Goal: Transaction & Acquisition: Purchase product/service

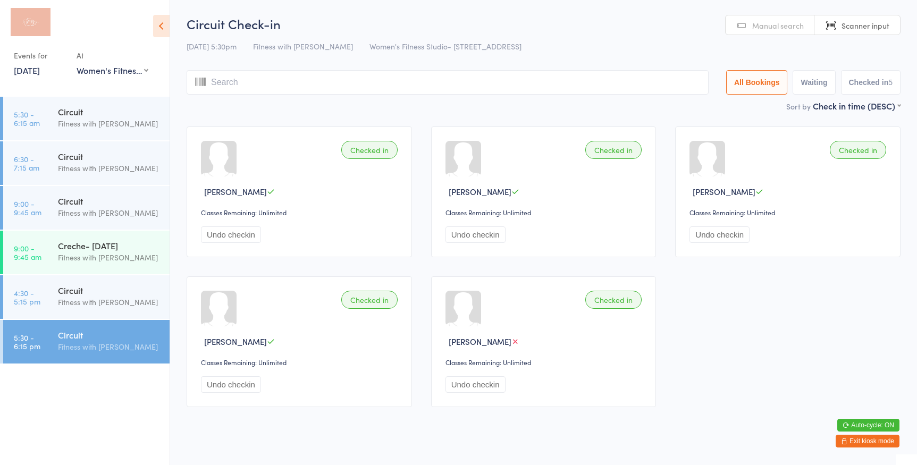
select select "0"
click at [772, 22] on span "Manual search" at bounding box center [778, 25] width 52 height 11
click at [462, 83] on input "search" at bounding box center [448, 82] width 522 height 24
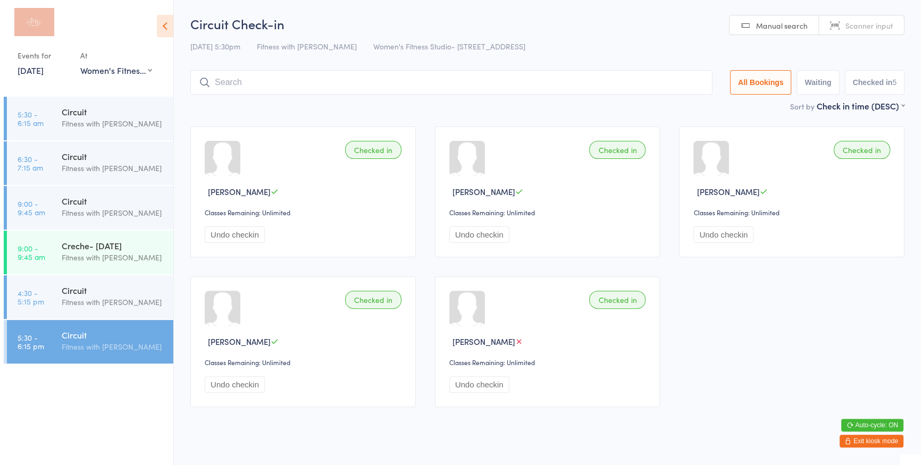
scroll to position [16, 0]
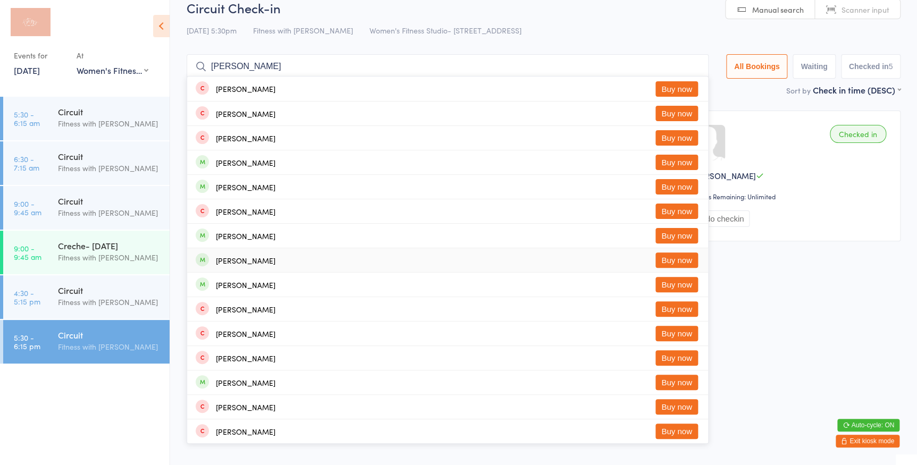
type input "[PERSON_NAME]"
click at [672, 256] on button "Buy now" at bounding box center [677, 260] width 43 height 15
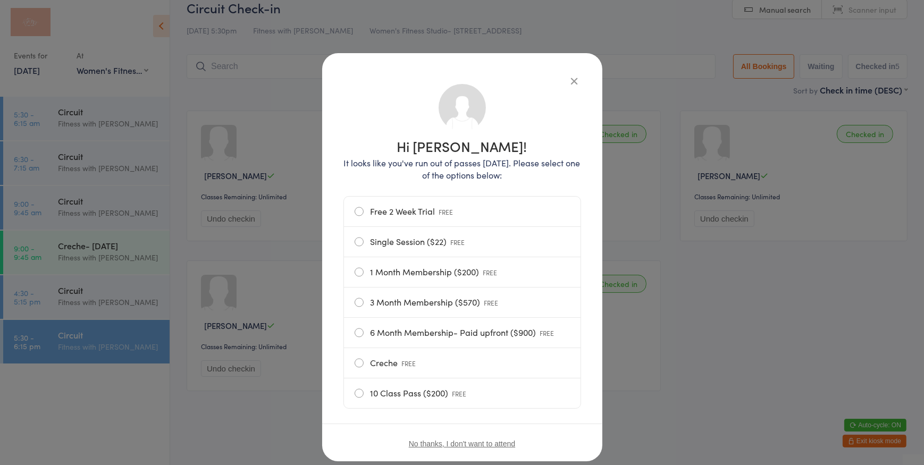
click at [409, 244] on label "Single Session ($22) FREE" at bounding box center [462, 242] width 215 height 30
click at [0, 0] on input "Single Session ($22) FREE" at bounding box center [0, 0] width 0 height 0
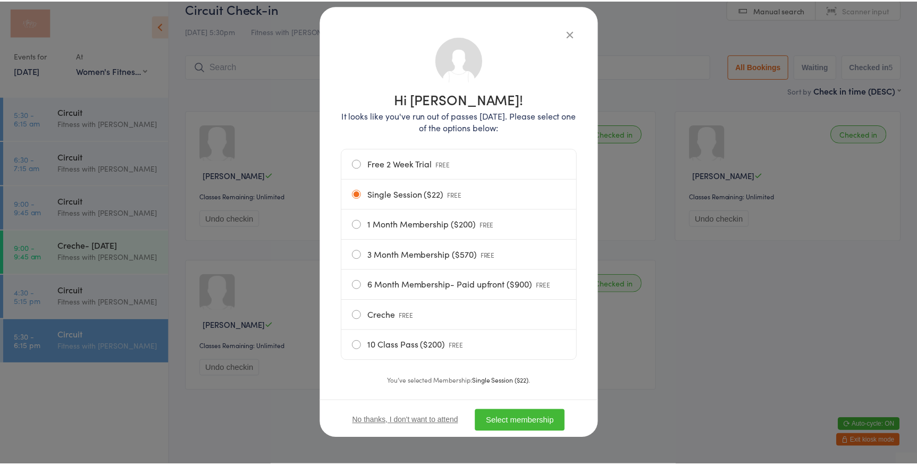
scroll to position [51, 0]
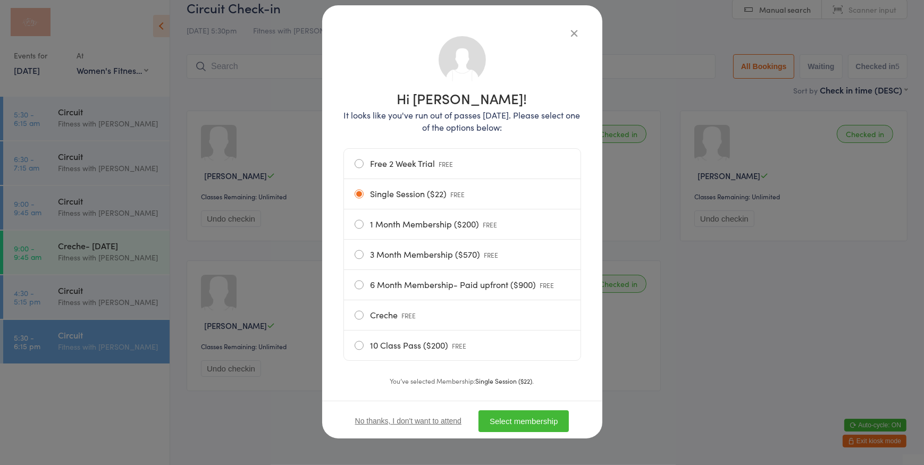
click at [507, 421] on button "Select membership" at bounding box center [524, 421] width 90 height 22
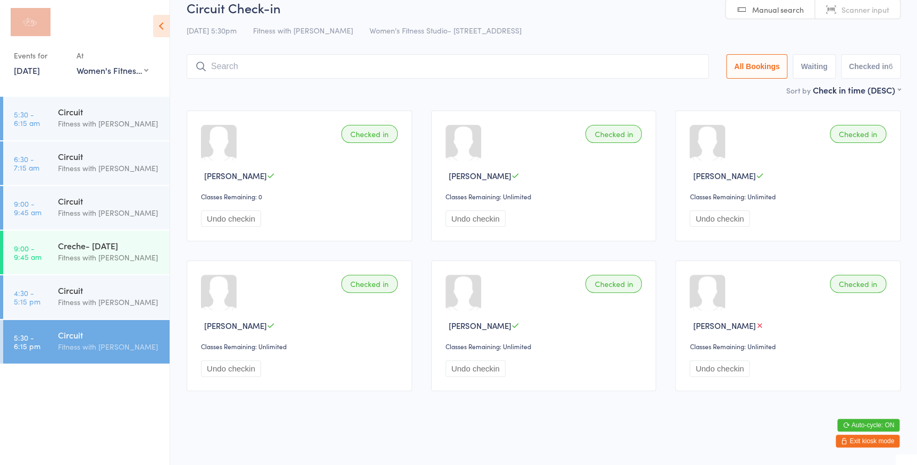
click at [858, 10] on span "Scanner input" at bounding box center [866, 9] width 48 height 11
drag, startPoint x: 415, startPoint y: 69, endPoint x: 421, endPoint y: 72, distance: 6.7
click at [415, 68] on input "search" at bounding box center [448, 66] width 522 height 24
type input "2554"
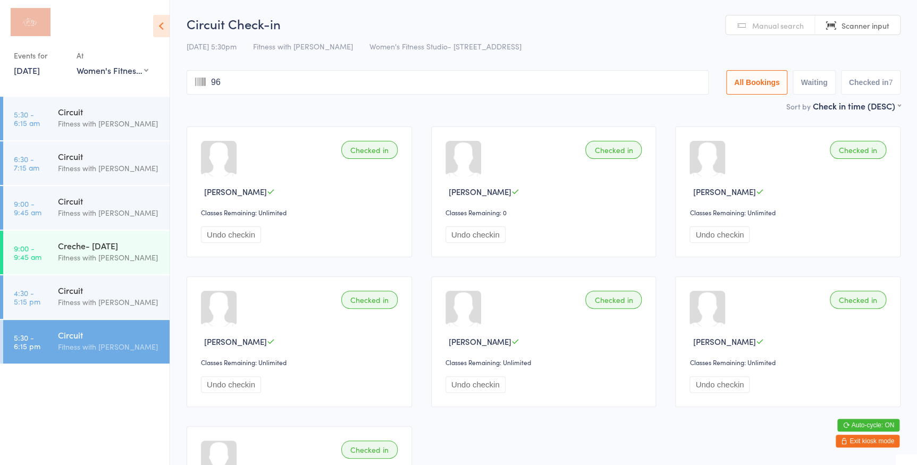
type input "963"
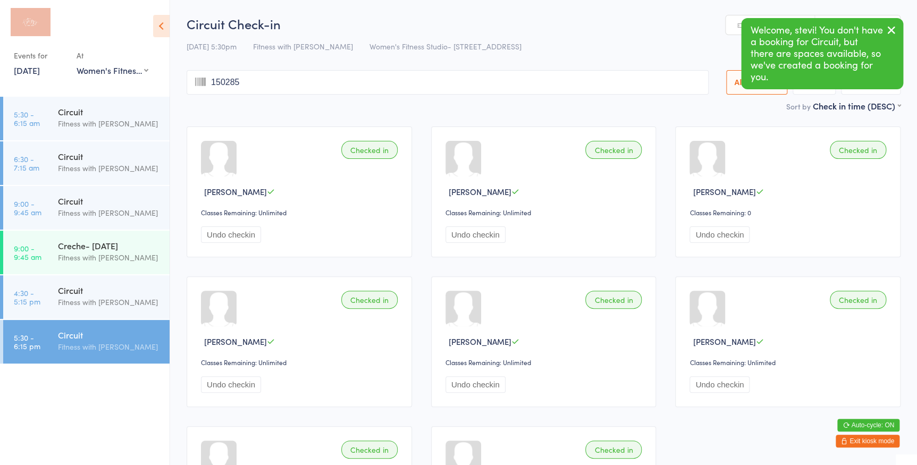
type input "1502854"
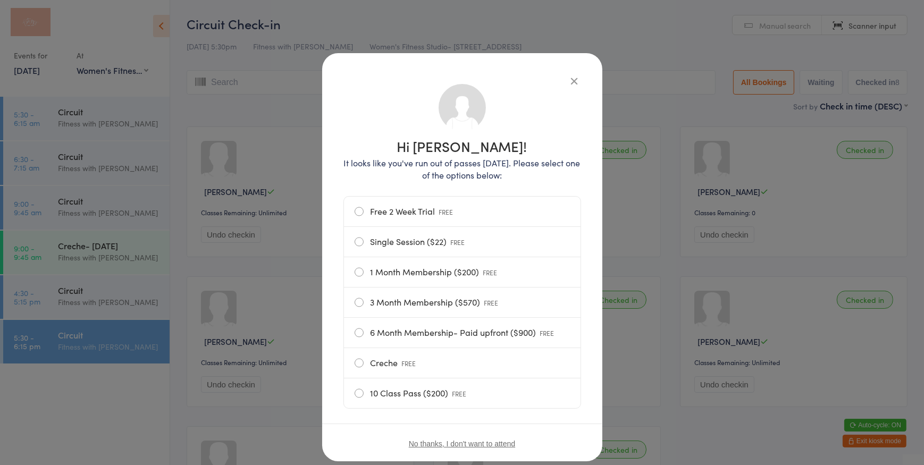
click at [571, 78] on icon "button" at bounding box center [575, 81] width 12 height 12
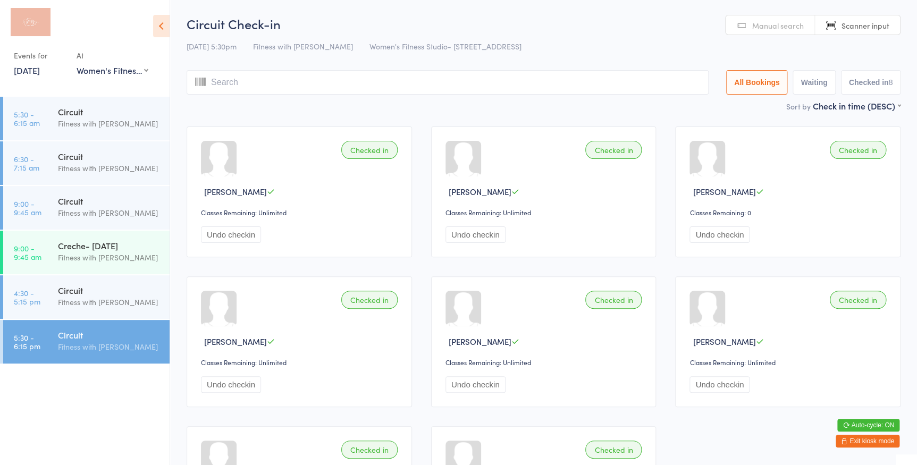
click at [649, 88] on input "search" at bounding box center [448, 82] width 522 height 24
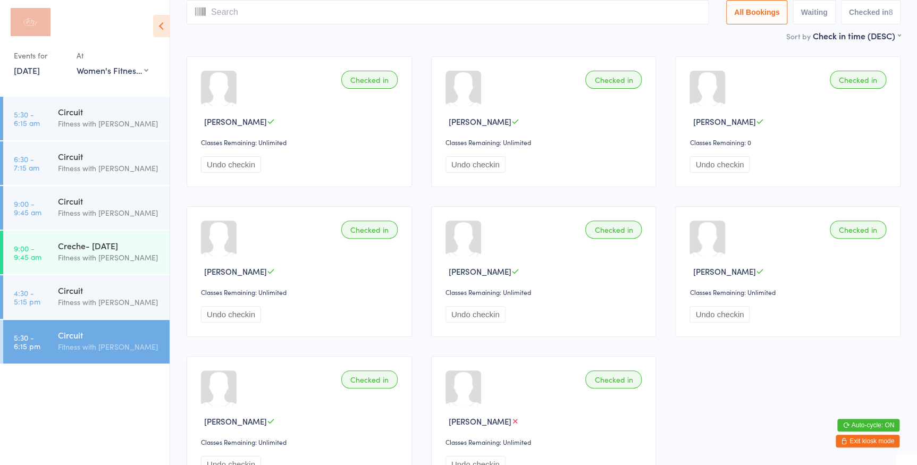
scroll to position [22, 0]
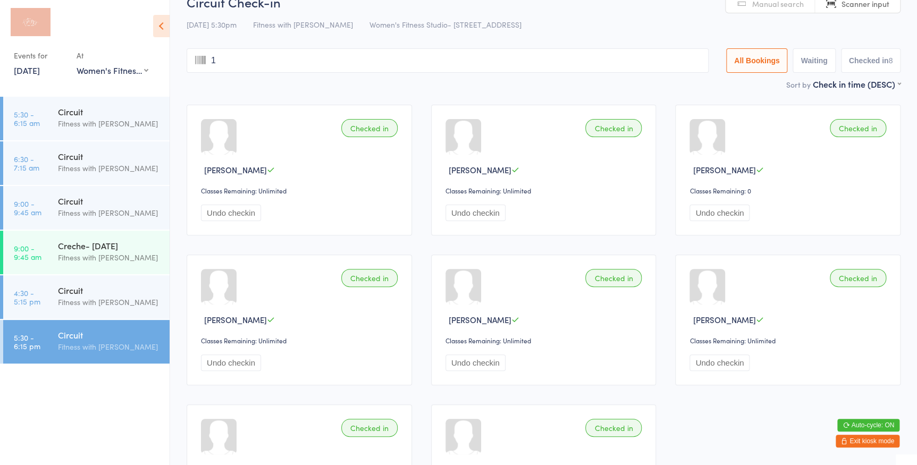
type input "11"
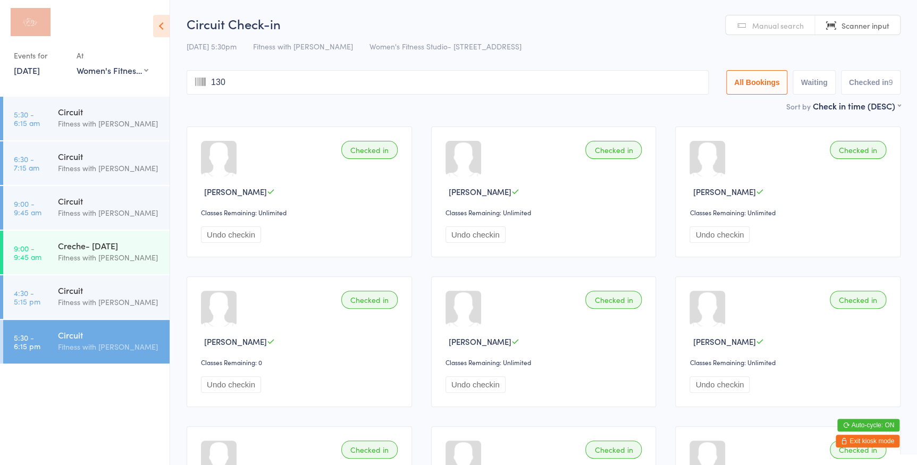
type input "1307"
type input "6431"
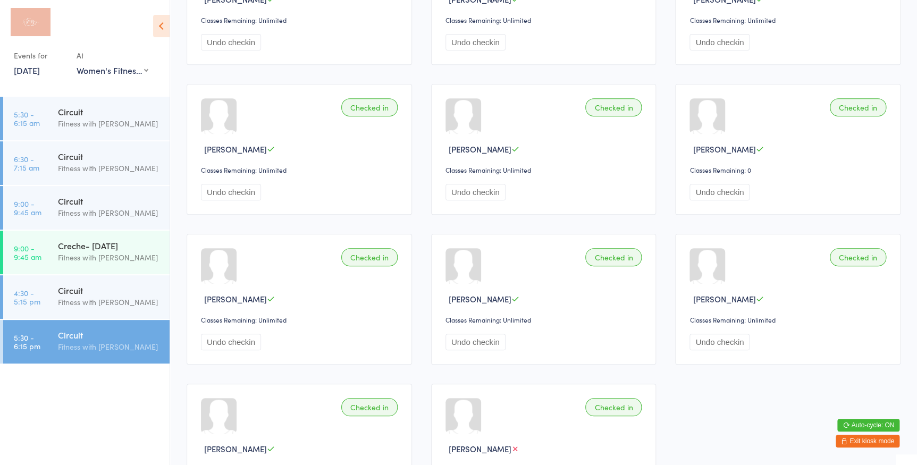
scroll to position [193, 0]
